Goal: Task Accomplishment & Management: Manage account settings

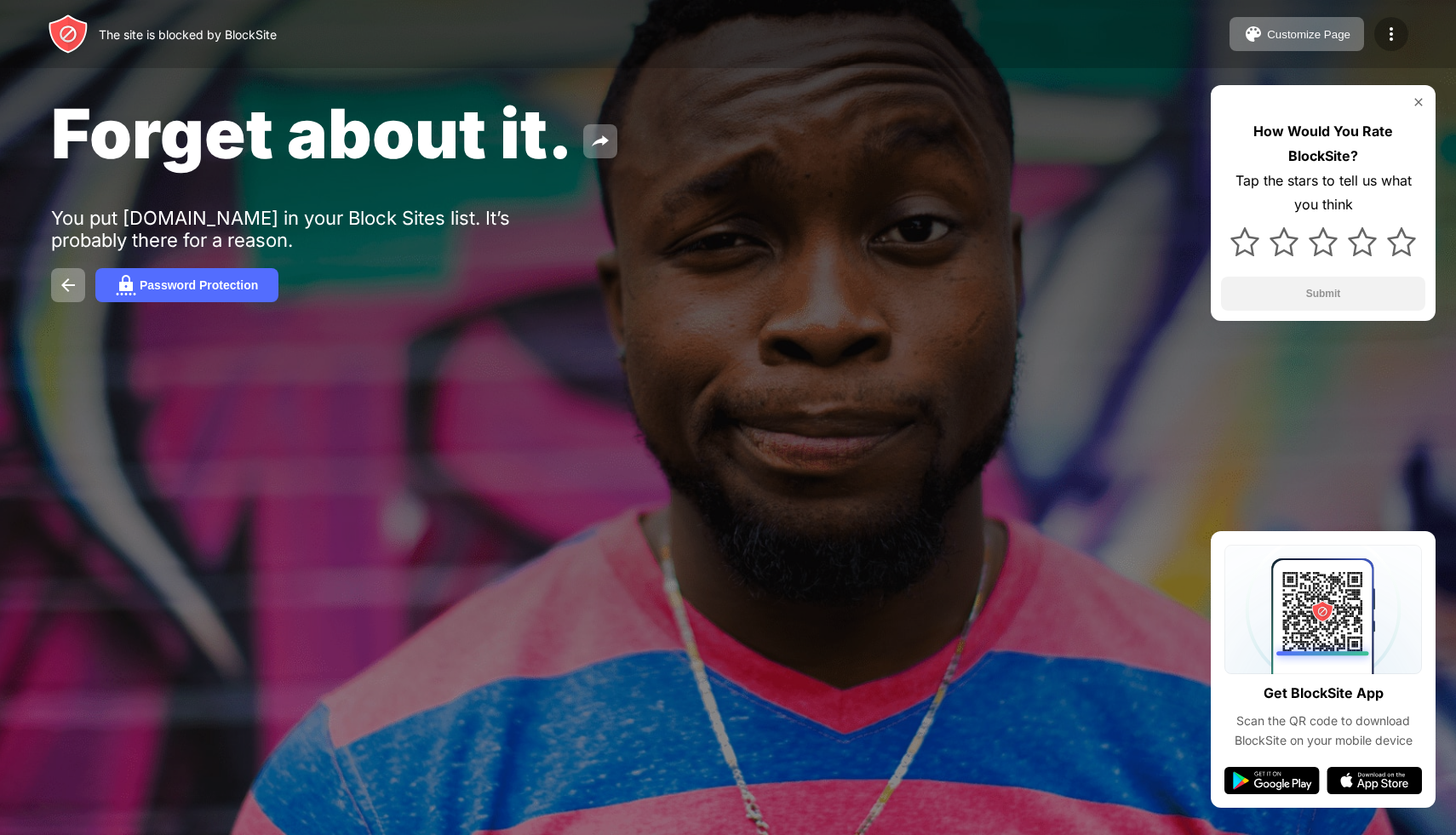
click at [1395, 26] on img at bounding box center [1391, 34] width 20 height 20
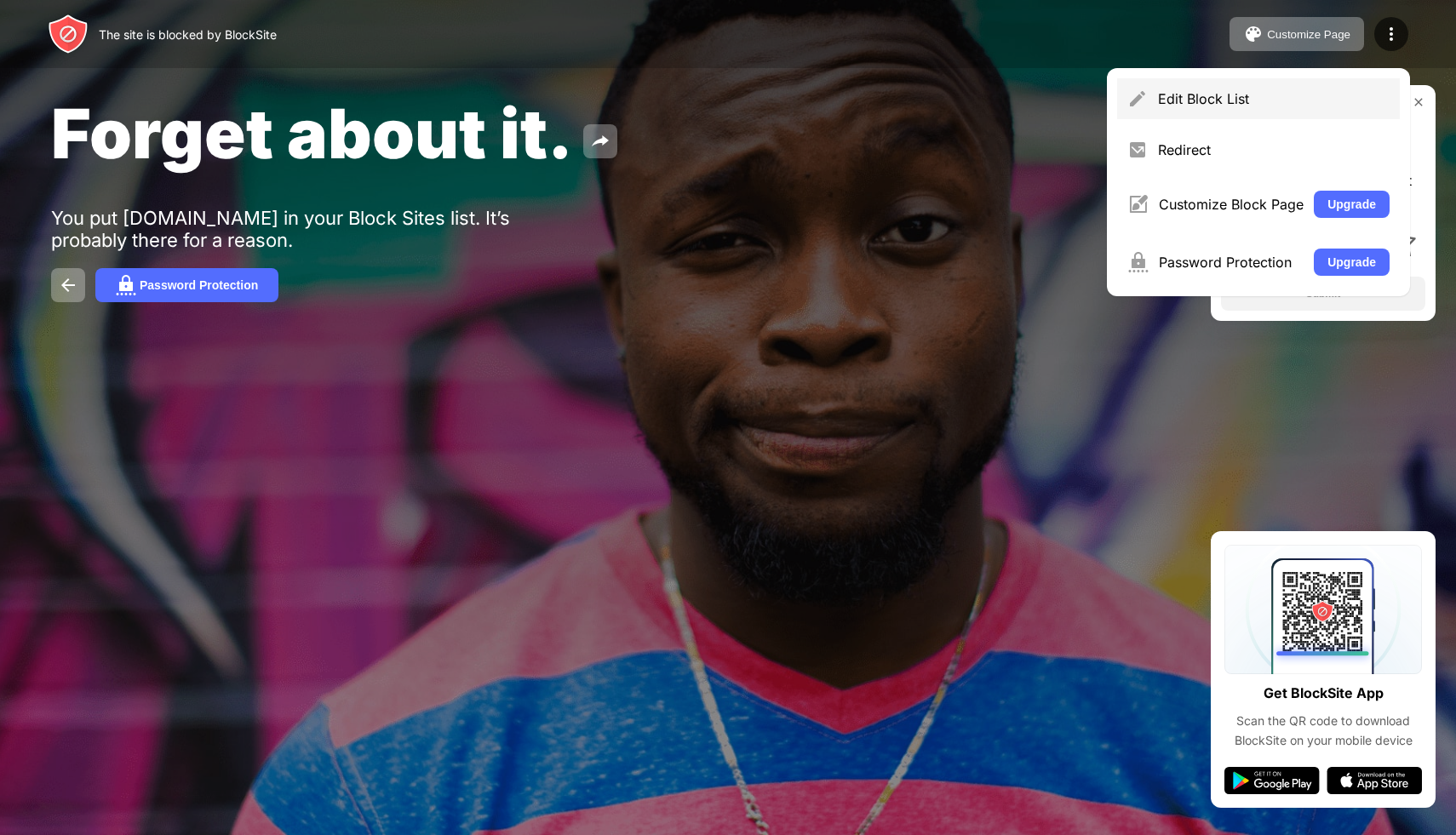
click at [1236, 91] on div "Edit Block List" at bounding box center [1273, 99] width 231 height 17
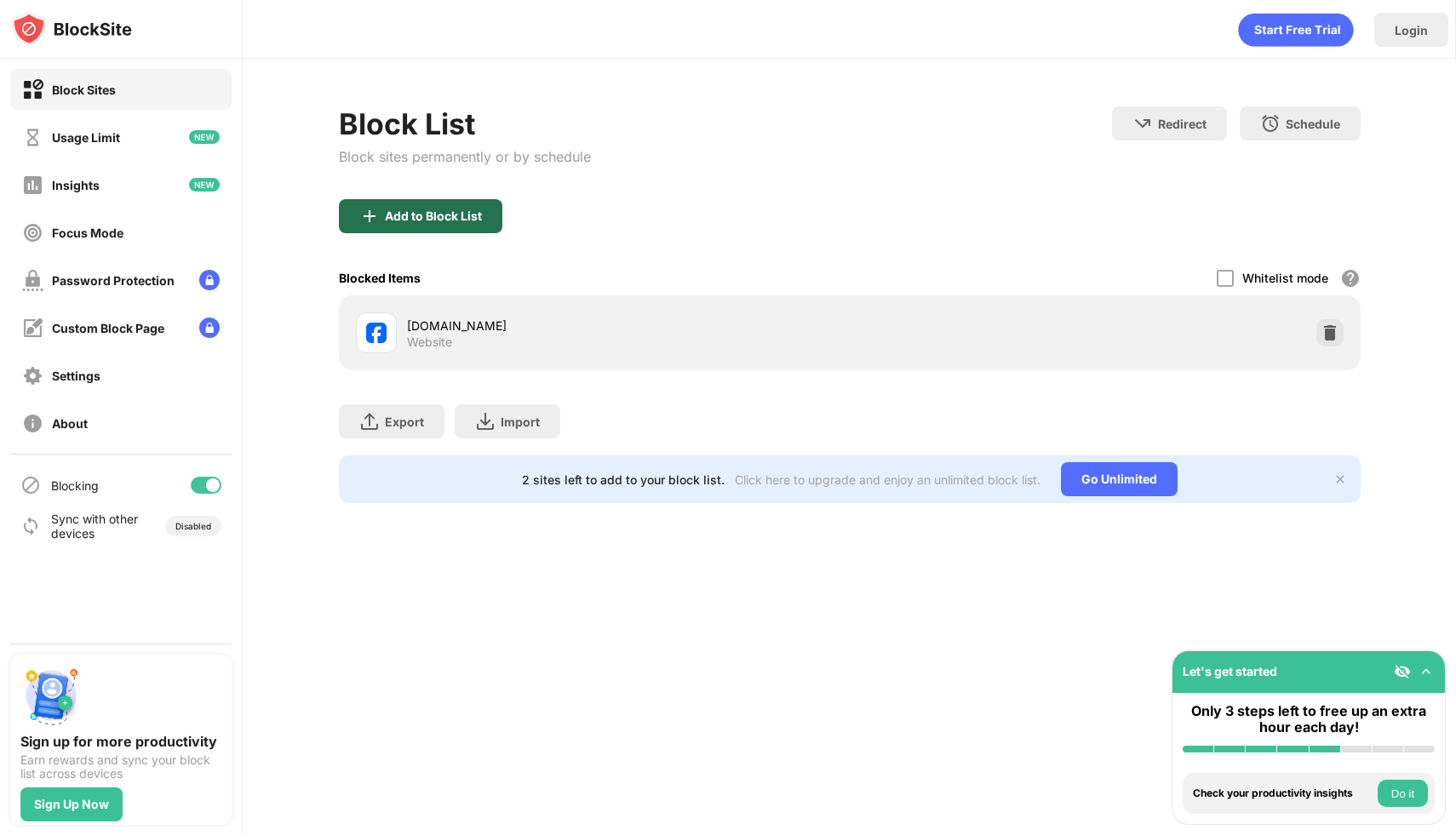
click at [440, 217] on div "Add to Block List" at bounding box center [433, 217] width 97 height 14
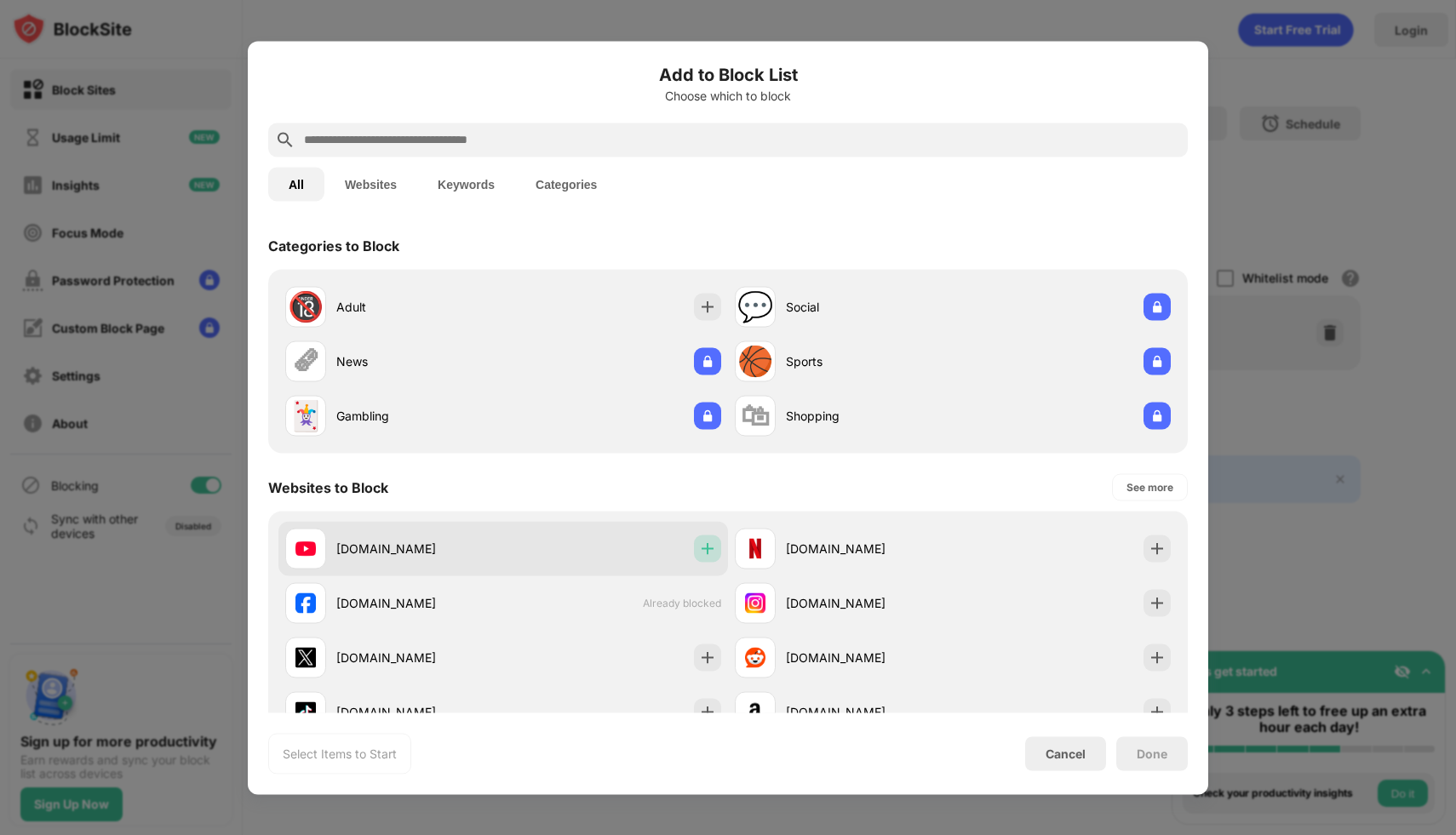
click at [714, 551] on img at bounding box center [708, 549] width 17 height 17
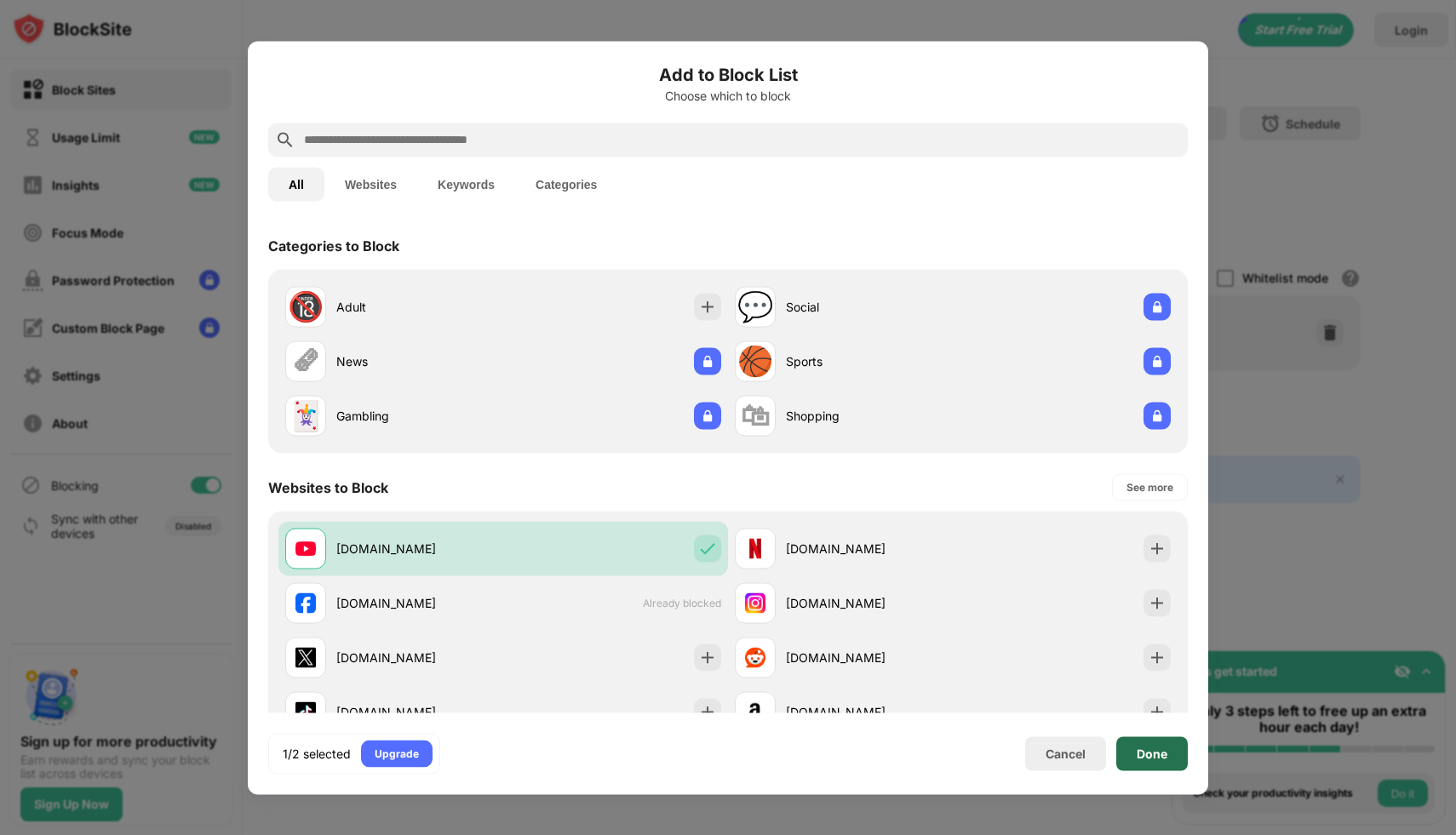
click at [1154, 742] on div "Done" at bounding box center [1152, 752] width 72 height 34
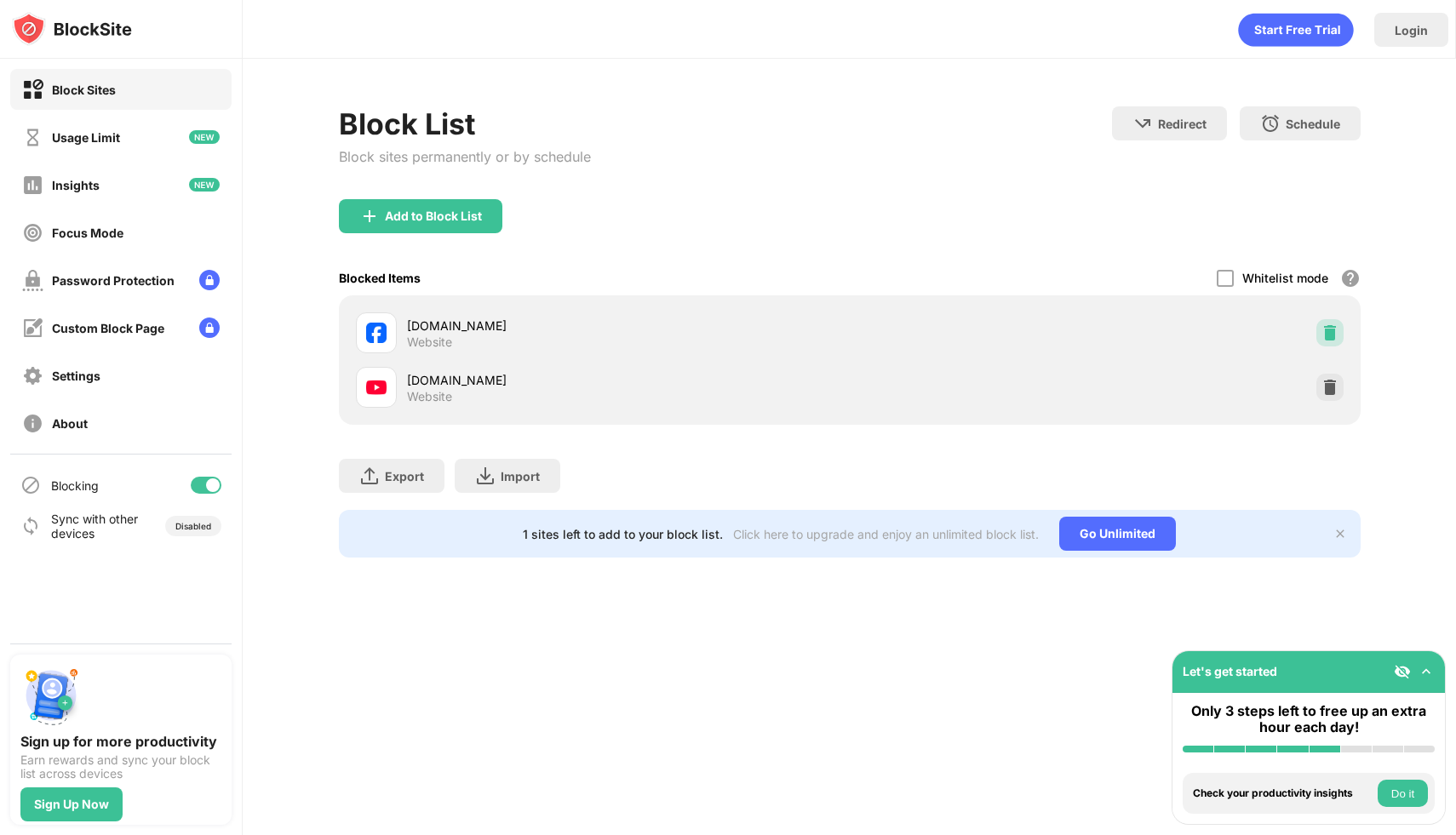
click at [1323, 335] on img at bounding box center [1330, 333] width 17 height 17
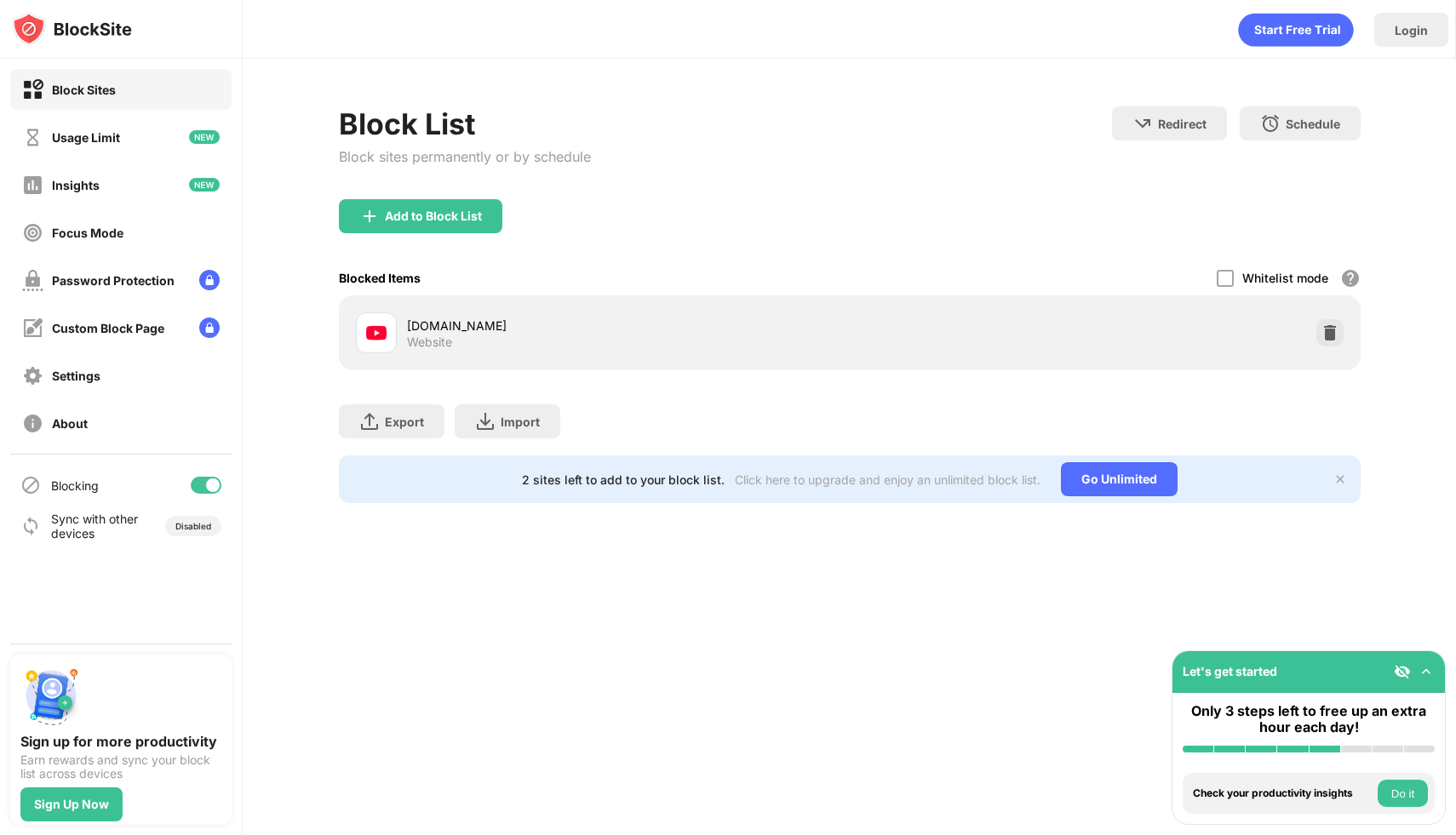
click at [513, 225] on div "Add to Block List" at bounding box center [850, 229] width 1022 height 61
click at [466, 222] on div "Add to Block List" at bounding box center [433, 217] width 97 height 14
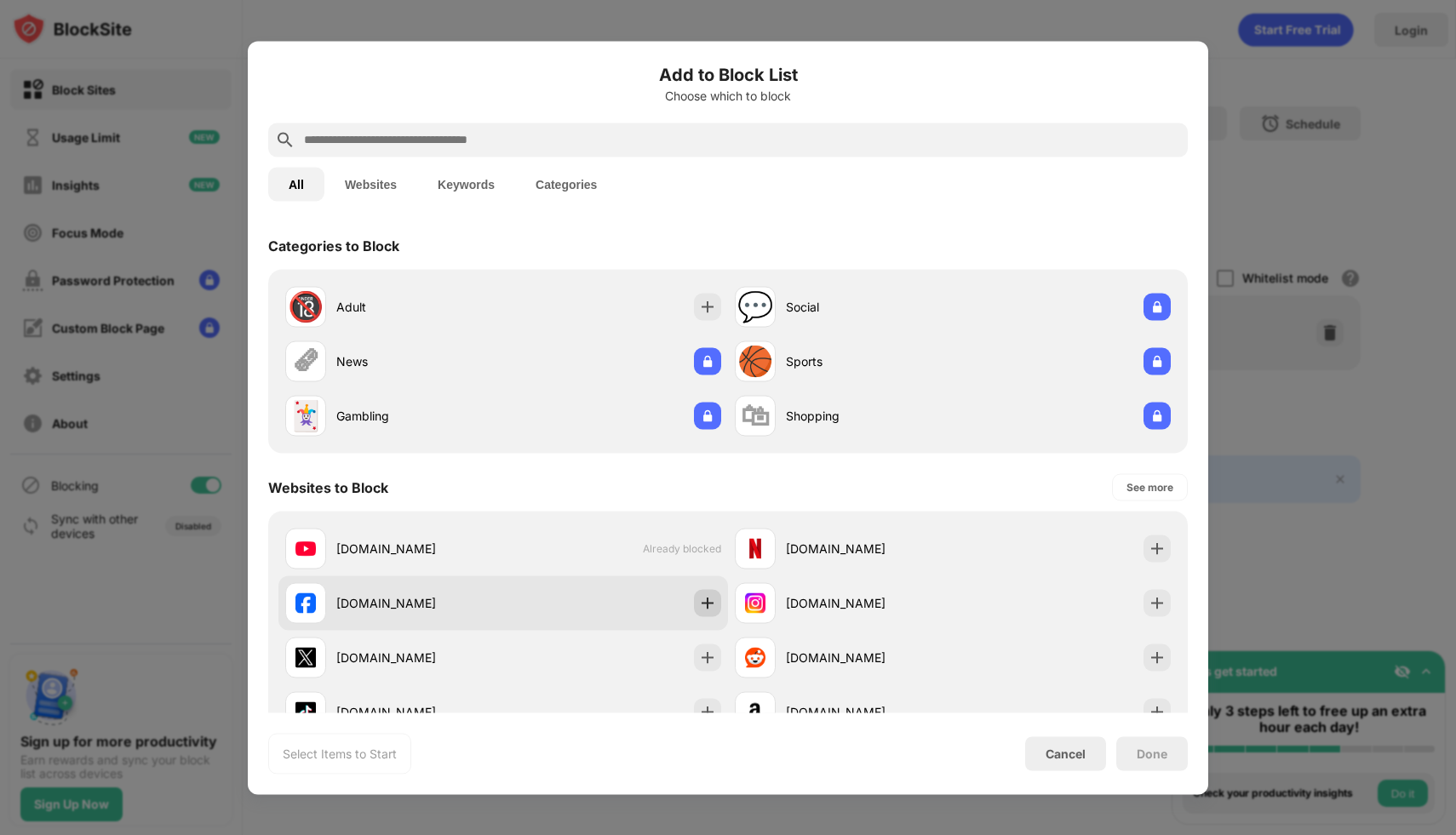
click at [701, 605] on img at bounding box center [708, 603] width 17 height 17
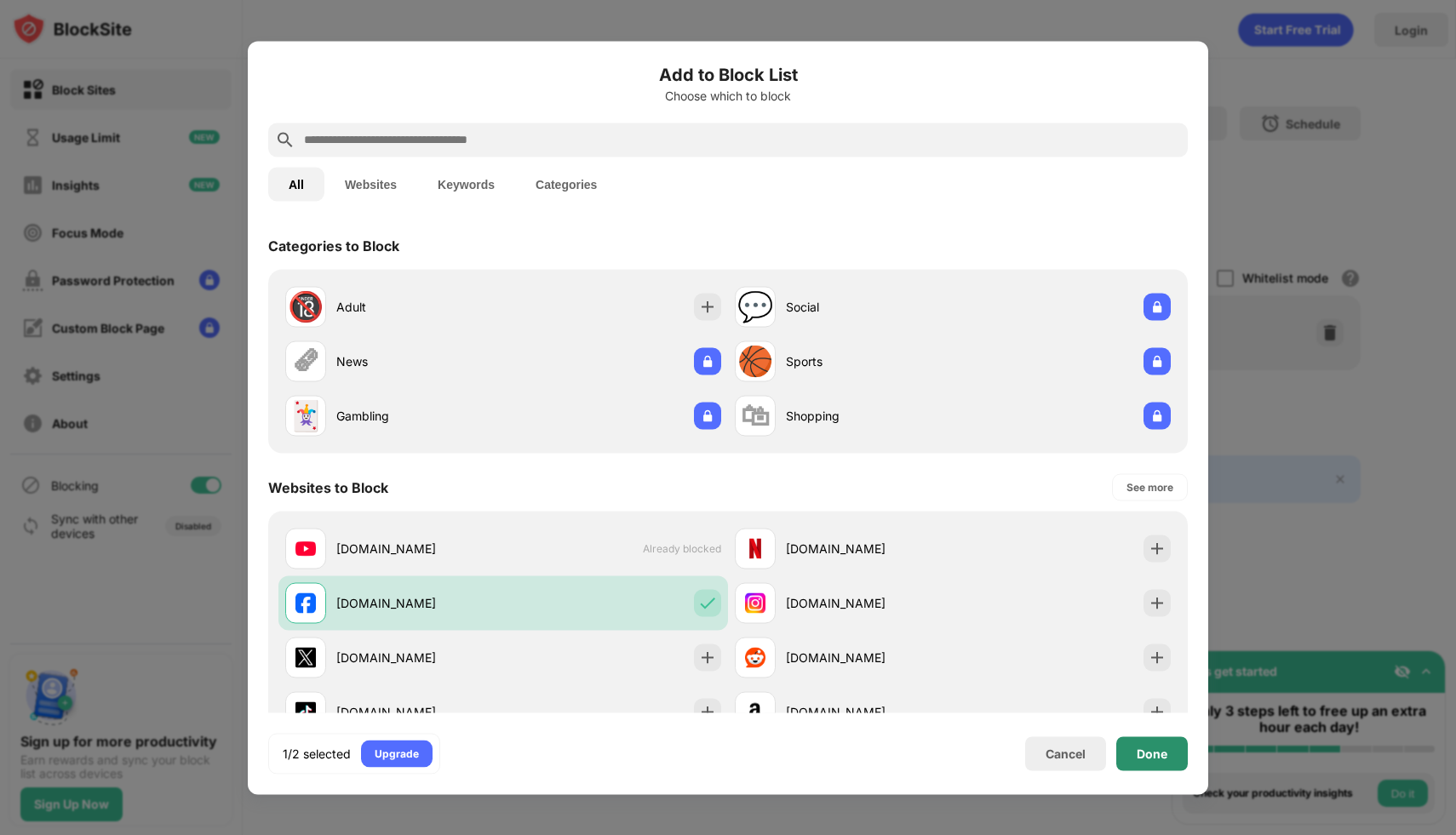
click at [1158, 756] on div "Done" at bounding box center [1152, 753] width 31 height 14
